Goal: Transaction & Acquisition: Purchase product/service

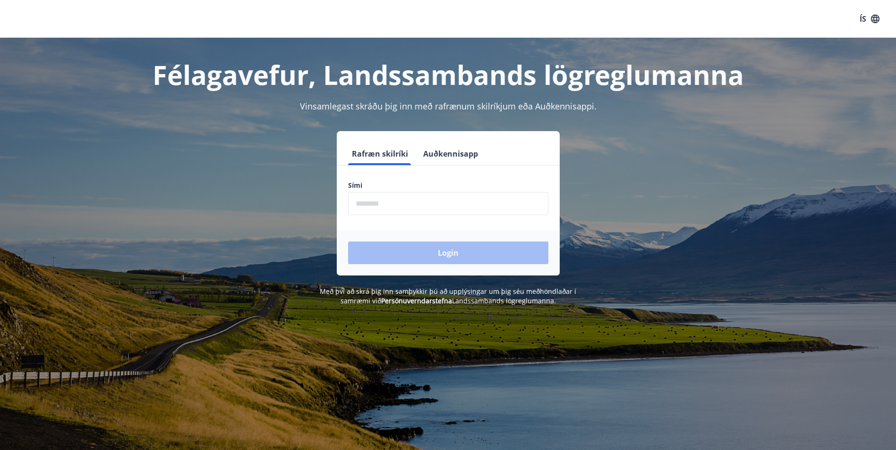
click at [426, 201] on input "phone" at bounding box center [448, 203] width 200 height 23
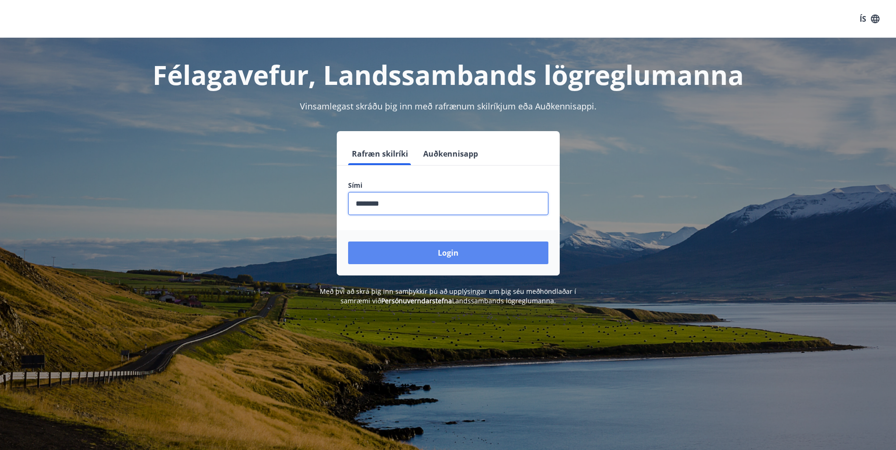
type input "********"
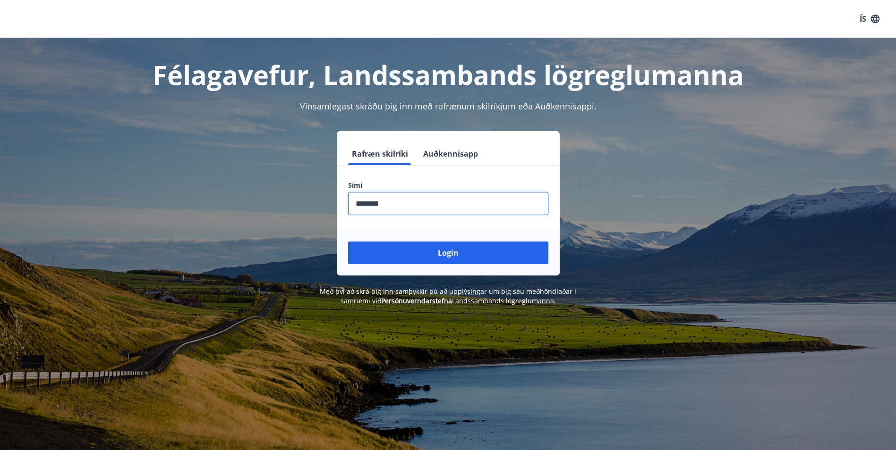
click at [525, 256] on button "Login" at bounding box center [448, 253] width 200 height 23
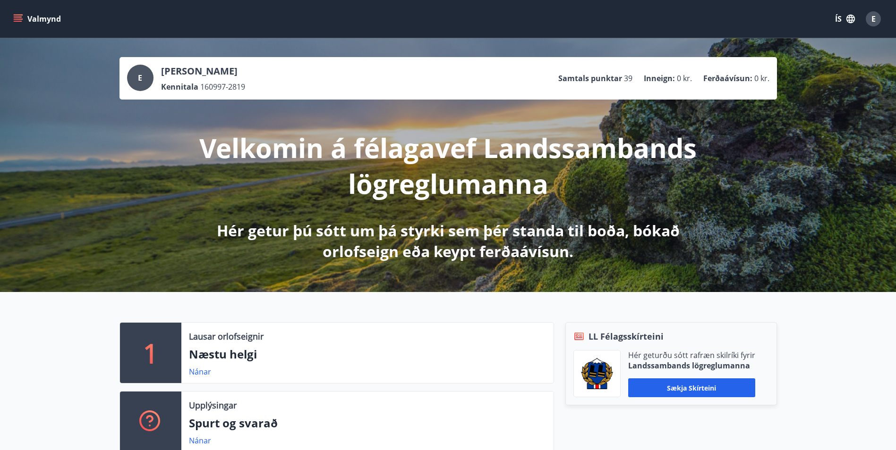
click at [13, 17] on icon "menu" at bounding box center [17, 18] width 9 height 9
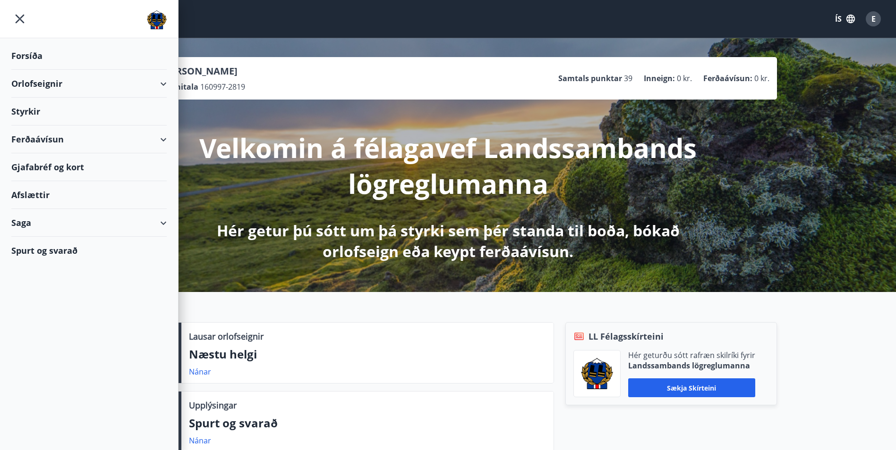
click at [155, 142] on div "Ferðaávísun" at bounding box center [88, 140] width 155 height 28
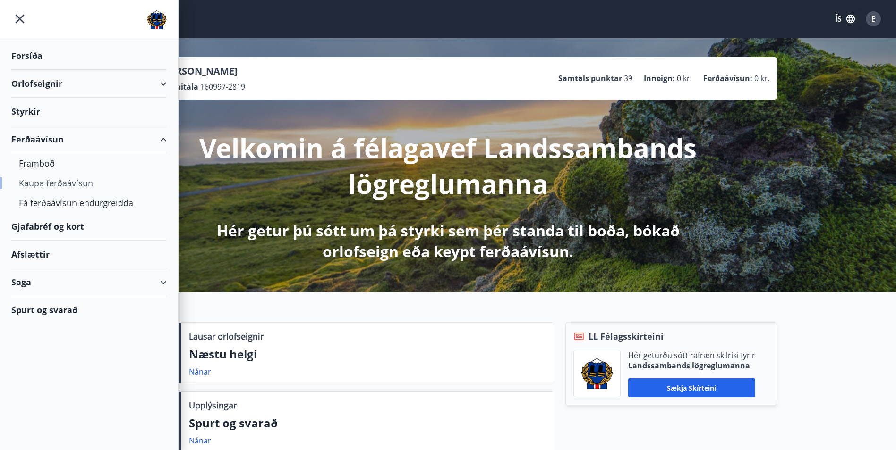
click at [37, 183] on div "Kaupa ferðaávísun" at bounding box center [89, 183] width 140 height 20
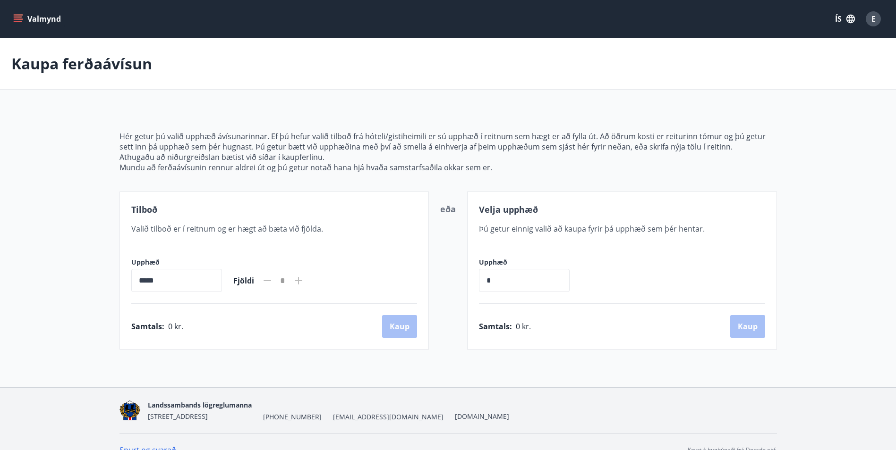
click at [19, 15] on icon "menu" at bounding box center [19, 15] width 10 height 1
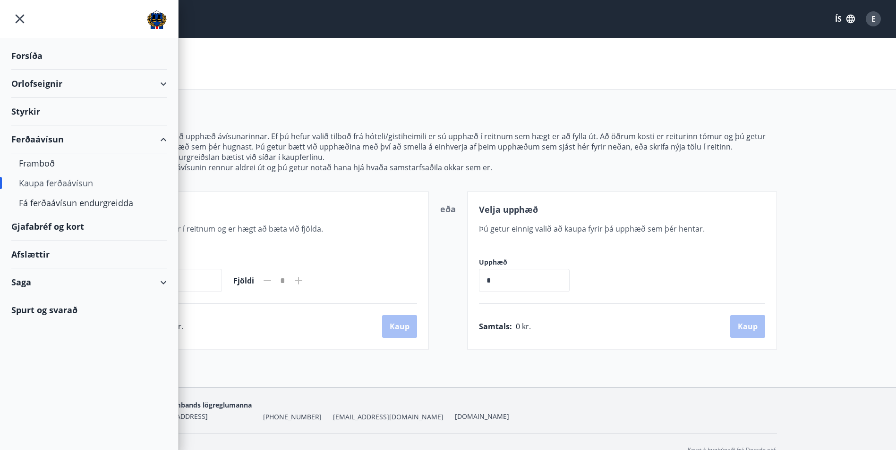
click at [36, 250] on div "Afslættir" at bounding box center [88, 255] width 155 height 28
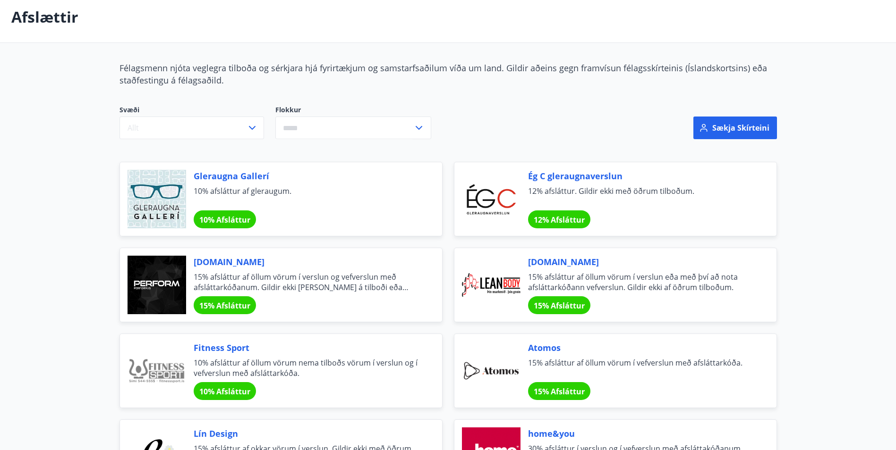
scroll to position [47, 0]
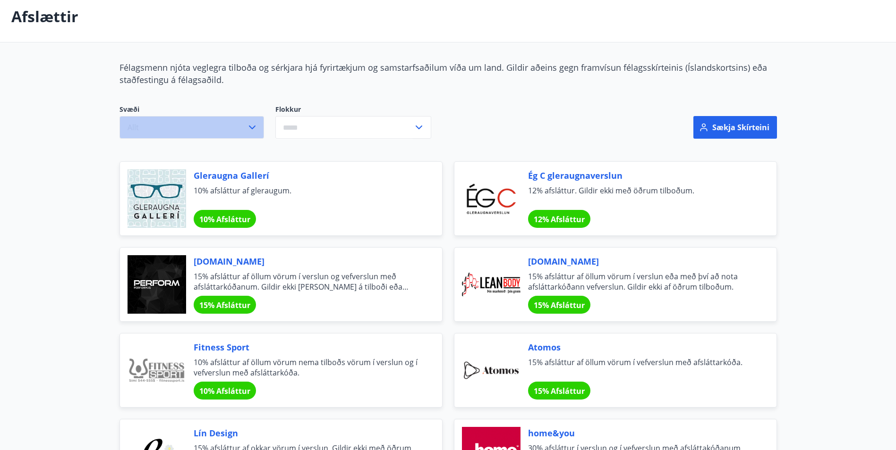
click at [238, 128] on button "Allt" at bounding box center [191, 127] width 144 height 23
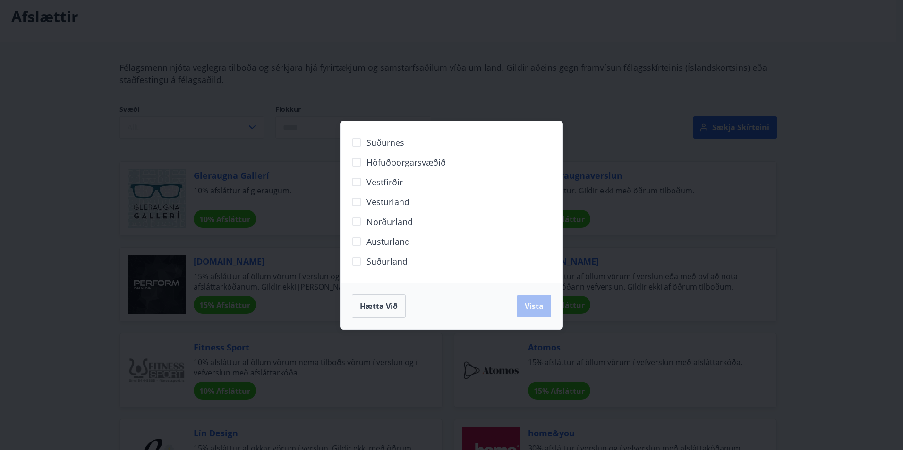
click at [322, 251] on div "Suðurnes Höfuðborgarsvæðið [GEOGRAPHIC_DATA] [GEOGRAPHIC_DATA] Norðurland [GEOG…" at bounding box center [451, 225] width 903 height 450
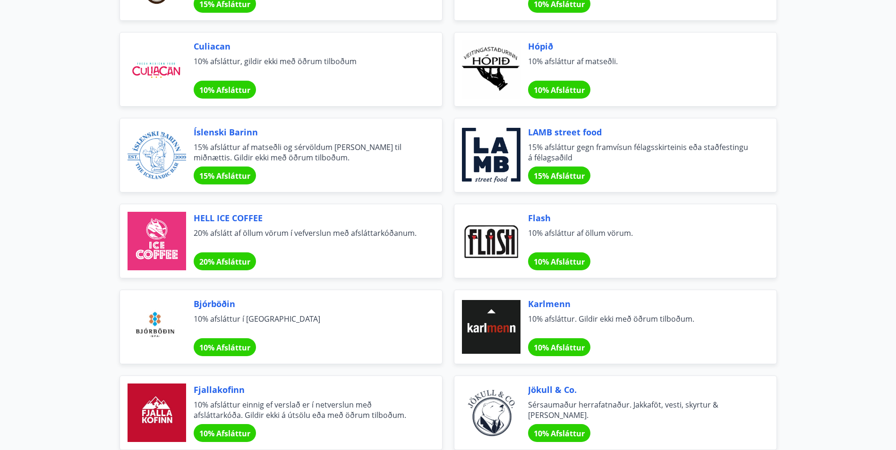
scroll to position [2751, 0]
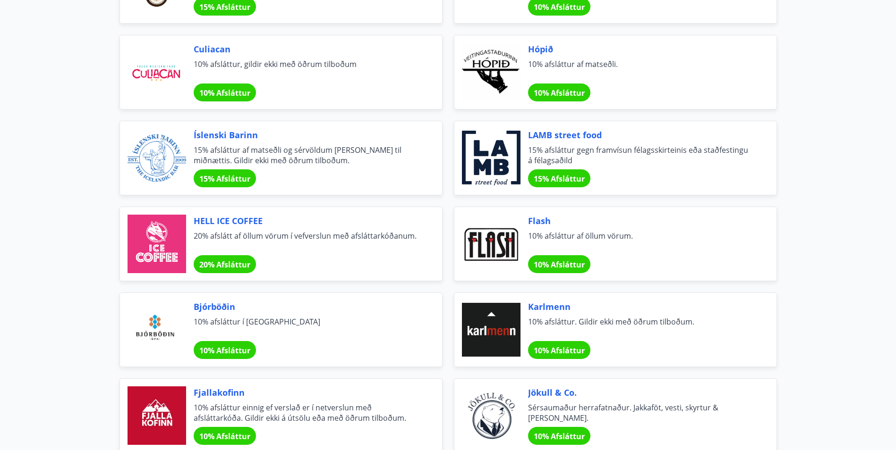
drag, startPoint x: 895, startPoint y: 359, endPoint x: 896, endPoint y: 353, distance: 6.3
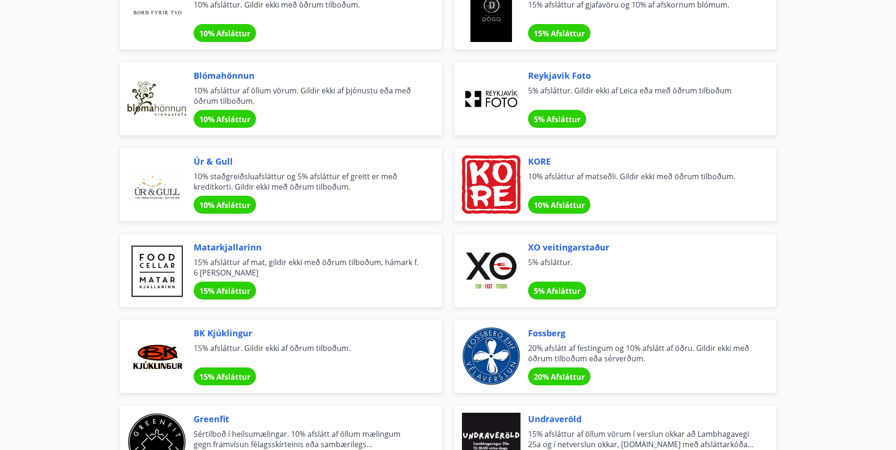
scroll to position [0, 0]
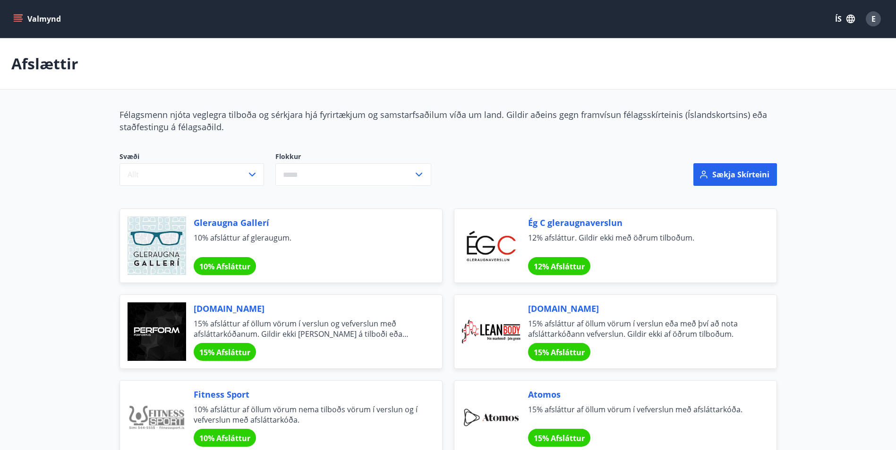
click at [21, 13] on button "Valmynd" at bounding box center [37, 18] width 53 height 17
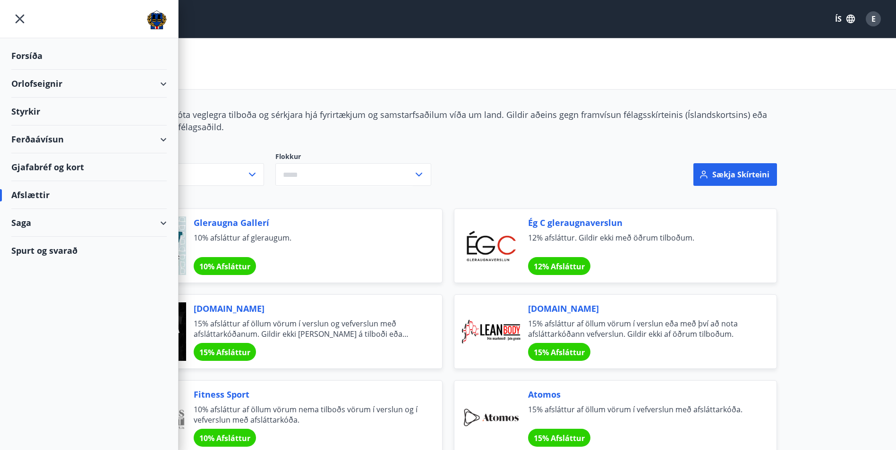
click at [72, 165] on div "Gjafabréf og kort" at bounding box center [88, 167] width 155 height 28
